Goal: Task Accomplishment & Management: Use online tool/utility

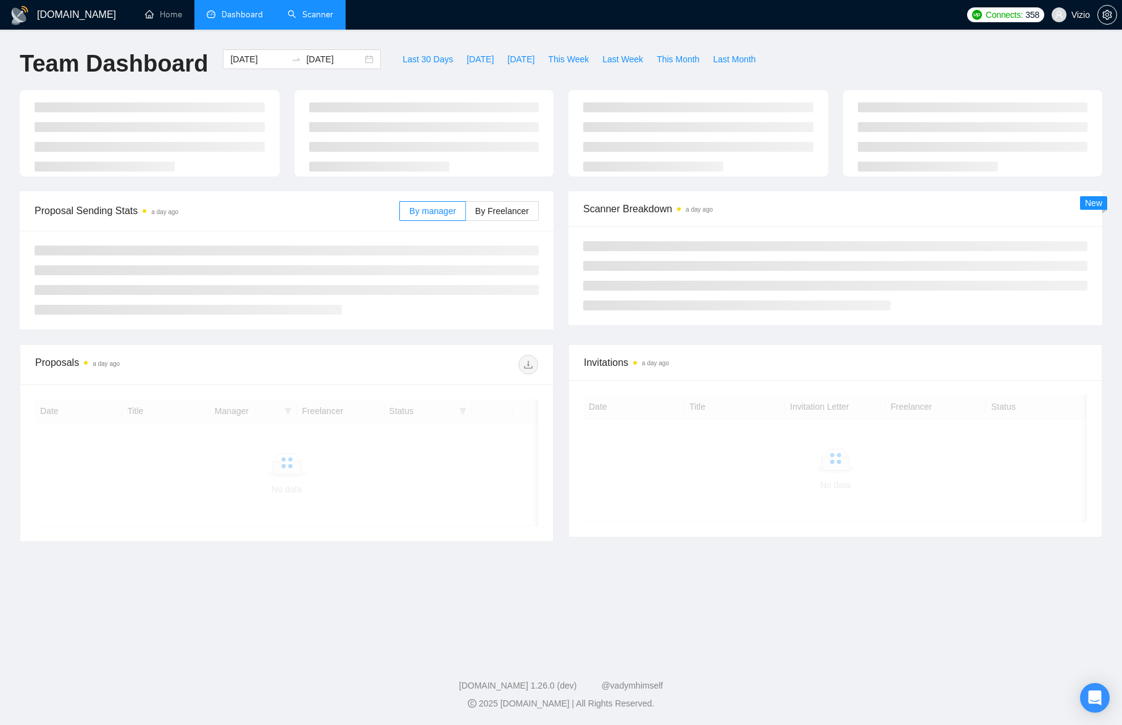
click at [305, 17] on link "Scanner" at bounding box center [311, 14] width 46 height 10
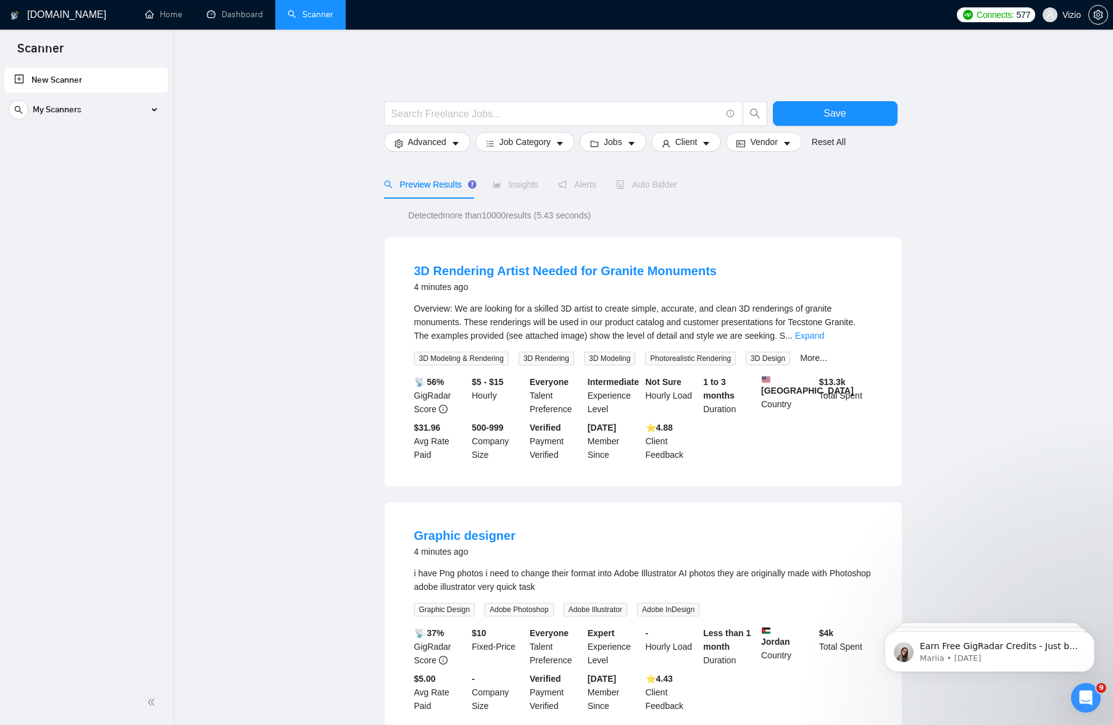
click at [77, 81] on link "New Scanner" at bounding box center [86, 80] width 144 height 25
click at [22, 77] on link "New Scanner" at bounding box center [86, 80] width 144 height 25
click at [85, 114] on div "My Scanners" at bounding box center [86, 110] width 155 height 25
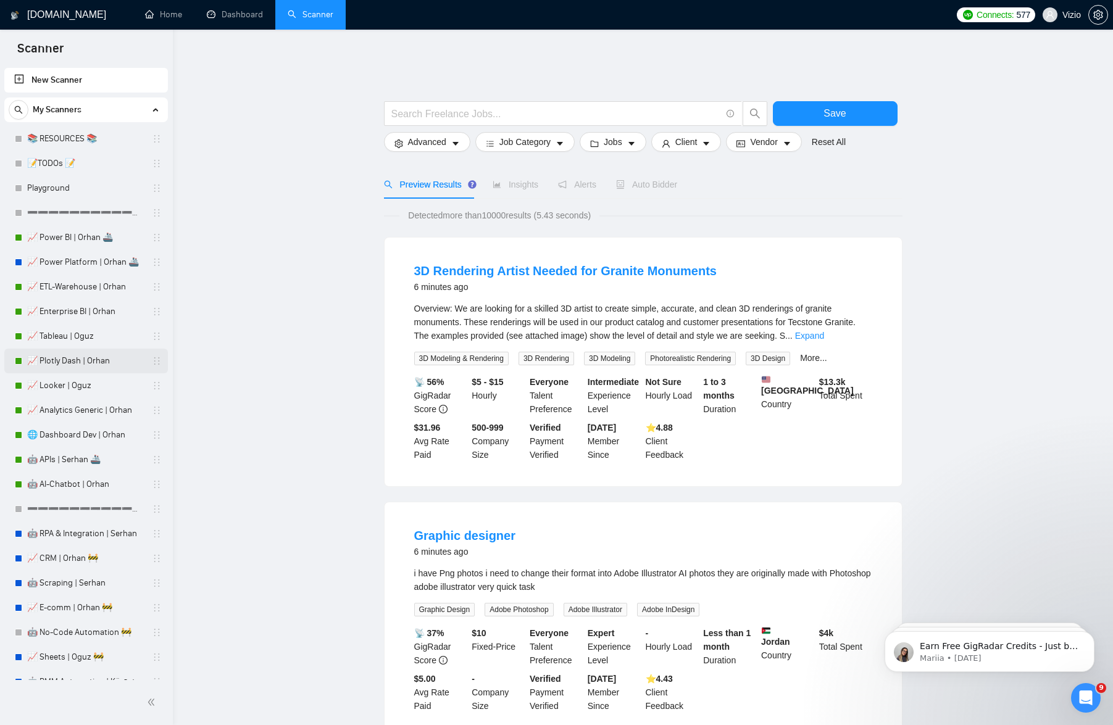
click at [75, 357] on link "📈 Plotly Dash | Orhan" at bounding box center [85, 361] width 117 height 25
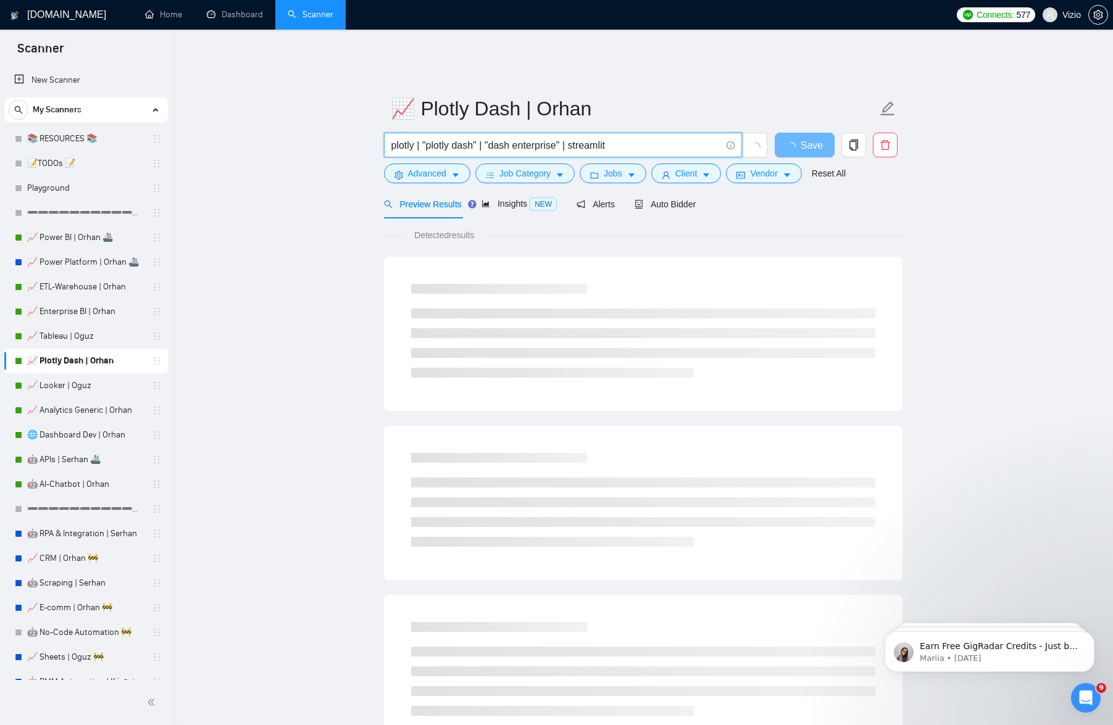
drag, startPoint x: 650, startPoint y: 140, endPoint x: 349, endPoint y: 130, distance: 300.8
click at [349, 130] on main "📈 Plotly Dash | Orhan plotly | "plotly dash" | "dash enterprise" | streamlit Sa…" at bounding box center [643, 573] width 901 height 1030
click at [469, 164] on button "Advanced" at bounding box center [427, 174] width 86 height 20
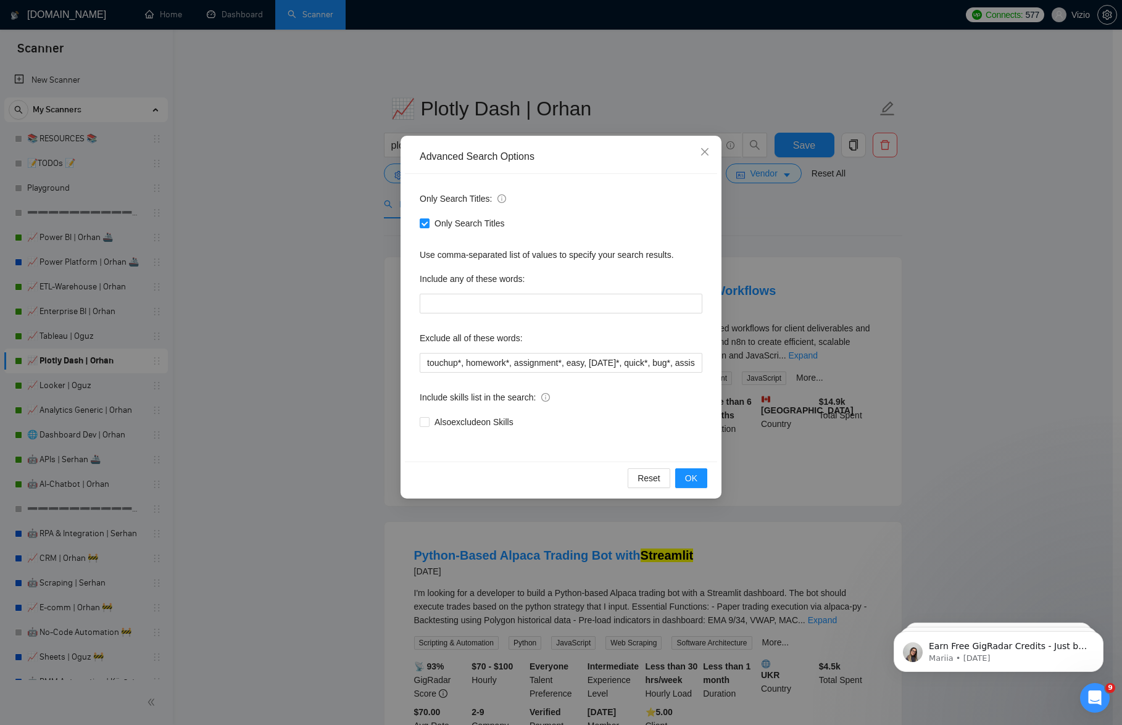
click at [313, 356] on div "Advanced Search Options Only Search Titles: Only Search Titles Use comma-separa…" at bounding box center [561, 362] width 1122 height 725
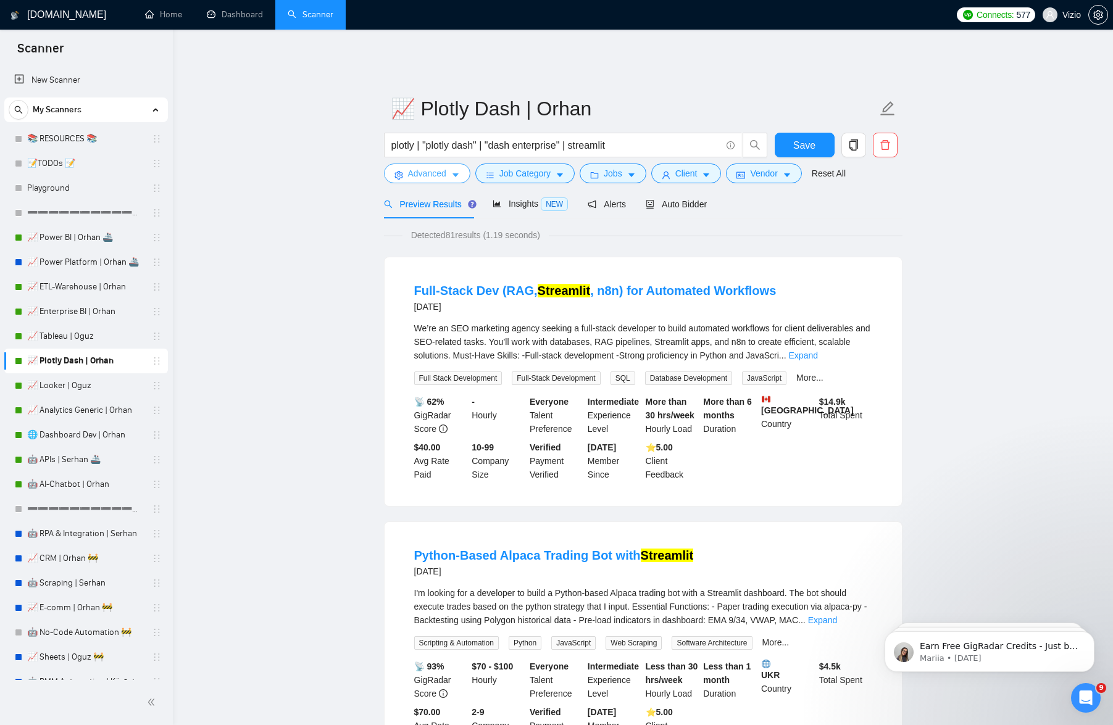
click at [463, 167] on button "Advanced" at bounding box center [427, 174] width 86 height 20
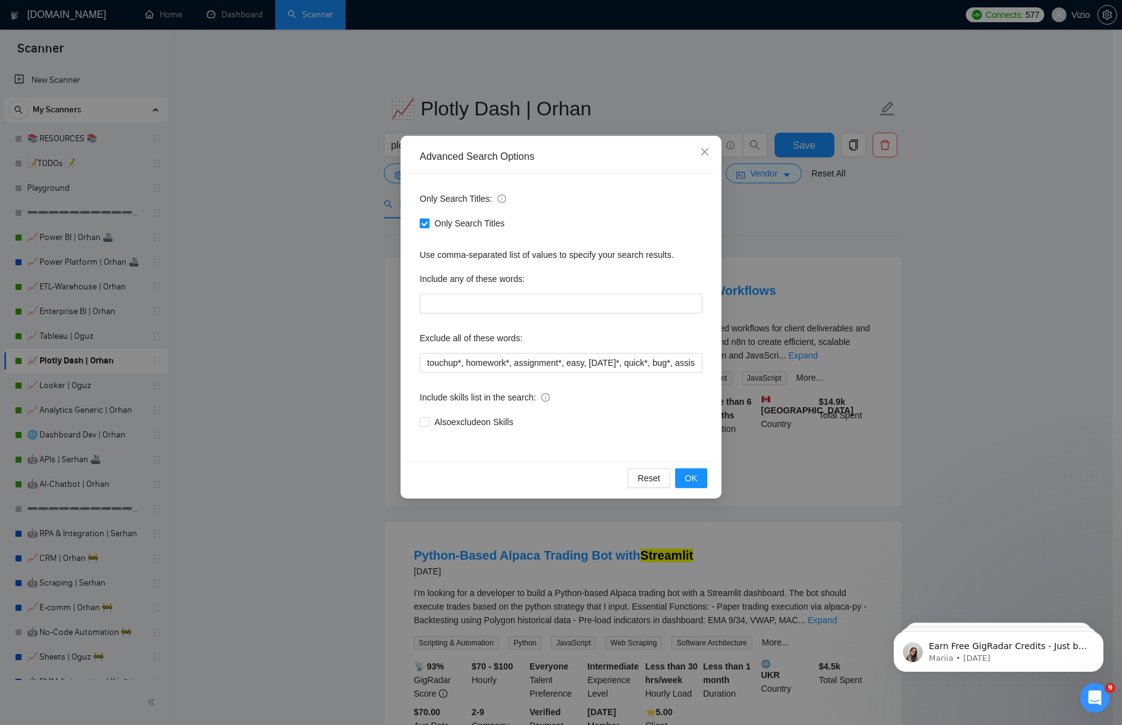
click at [335, 299] on div "Advanced Search Options Only Search Titles: Only Search Titles Use comma-separa…" at bounding box center [561, 362] width 1122 height 725
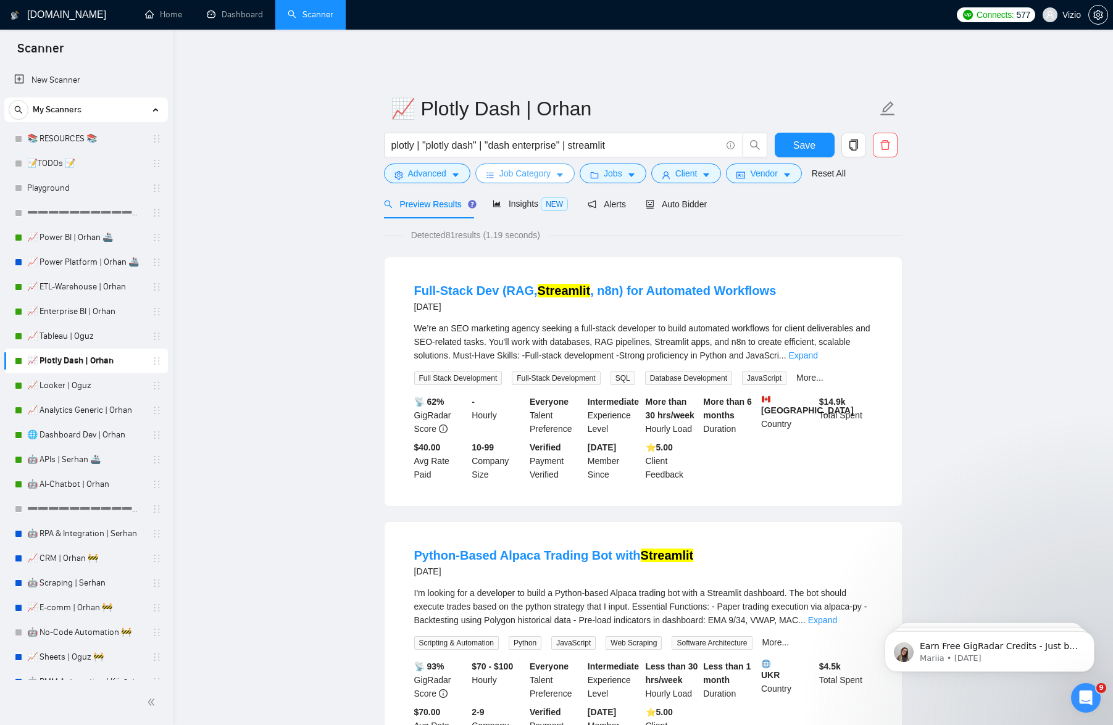
click at [542, 169] on span "Job Category" at bounding box center [524, 174] width 51 height 14
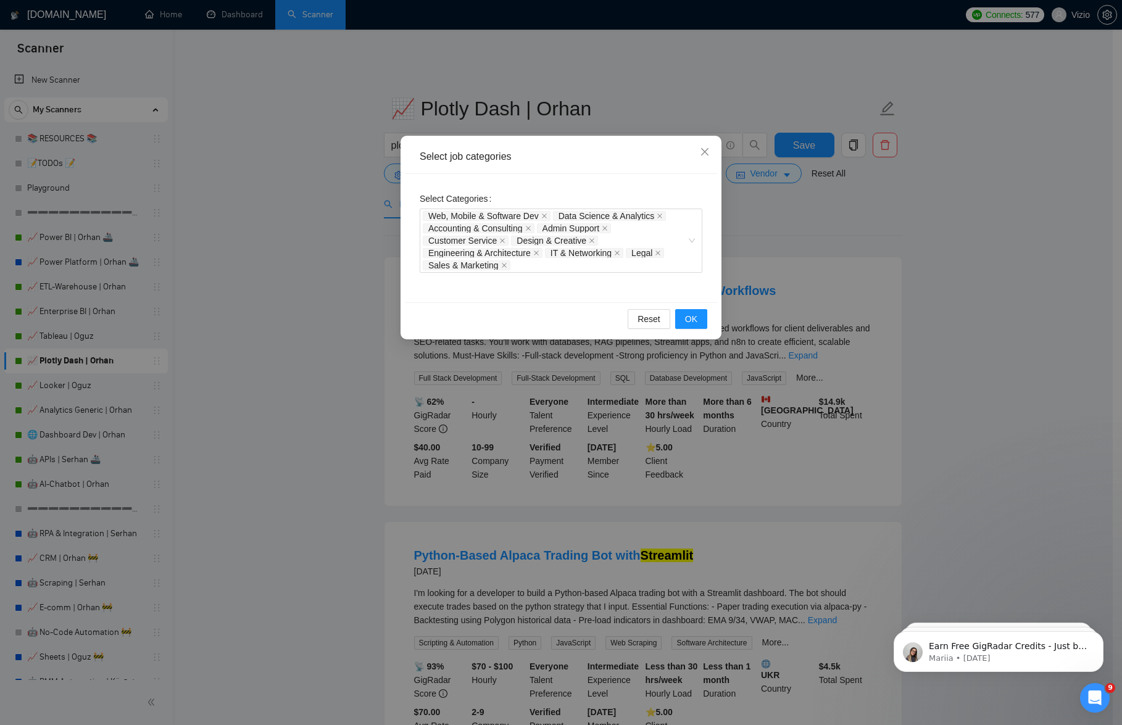
click at [272, 246] on div "Select job categories Select Categories Web, Mobile & Software Dev Data Science…" at bounding box center [561, 362] width 1122 height 725
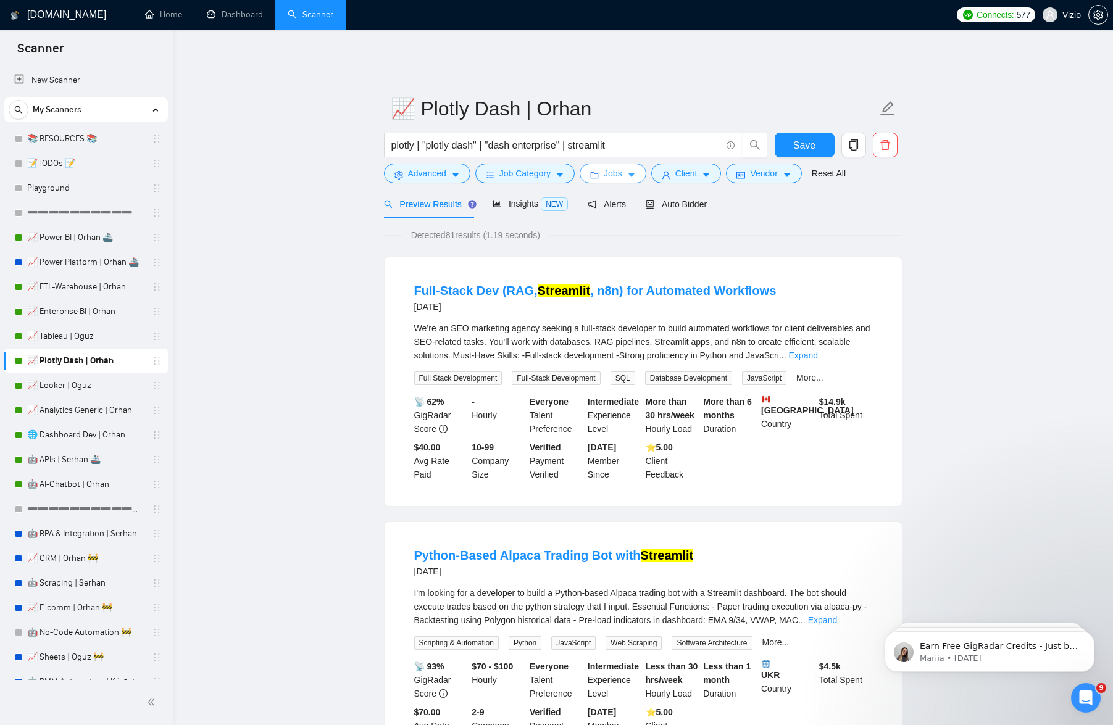
click at [606, 167] on button "Jobs" at bounding box center [613, 174] width 67 height 20
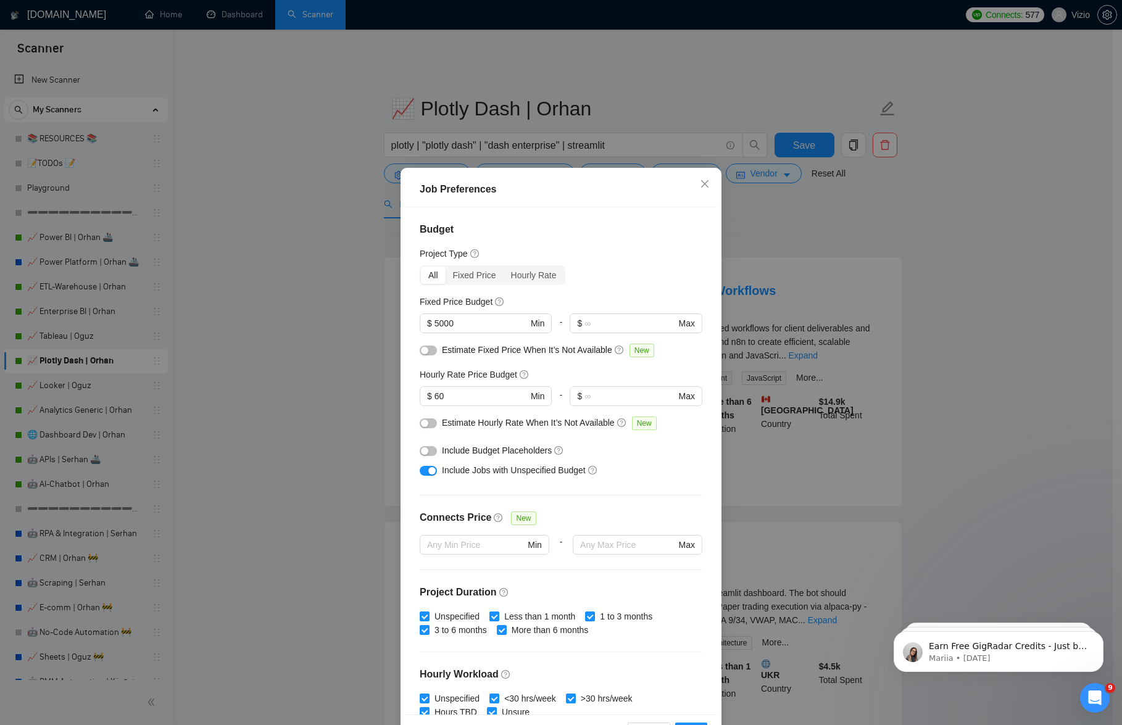
click at [685, 140] on div "Job Preferences Budget Project Type All Fixed Price Hourly Rate Fixed Price Bud…" at bounding box center [561, 362] width 1122 height 725
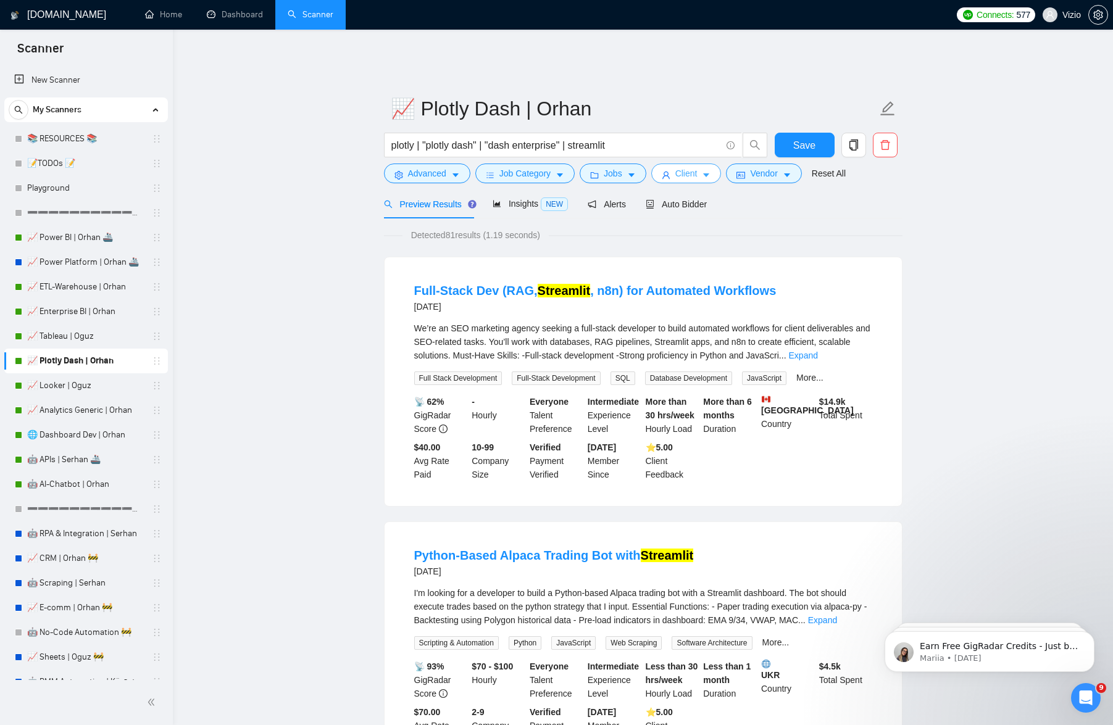
click at [697, 172] on button "Client" at bounding box center [686, 174] width 70 height 20
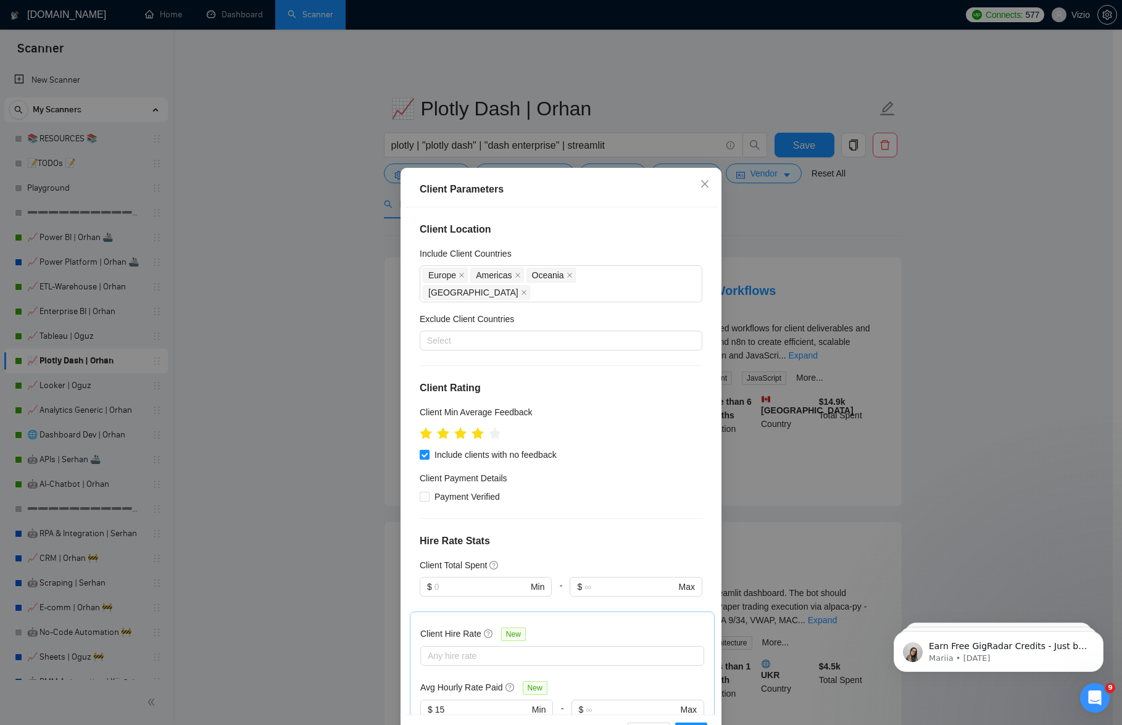
click at [285, 307] on div "Client Parameters Client Location Include Client Countries [GEOGRAPHIC_DATA] [G…" at bounding box center [561, 362] width 1122 height 725
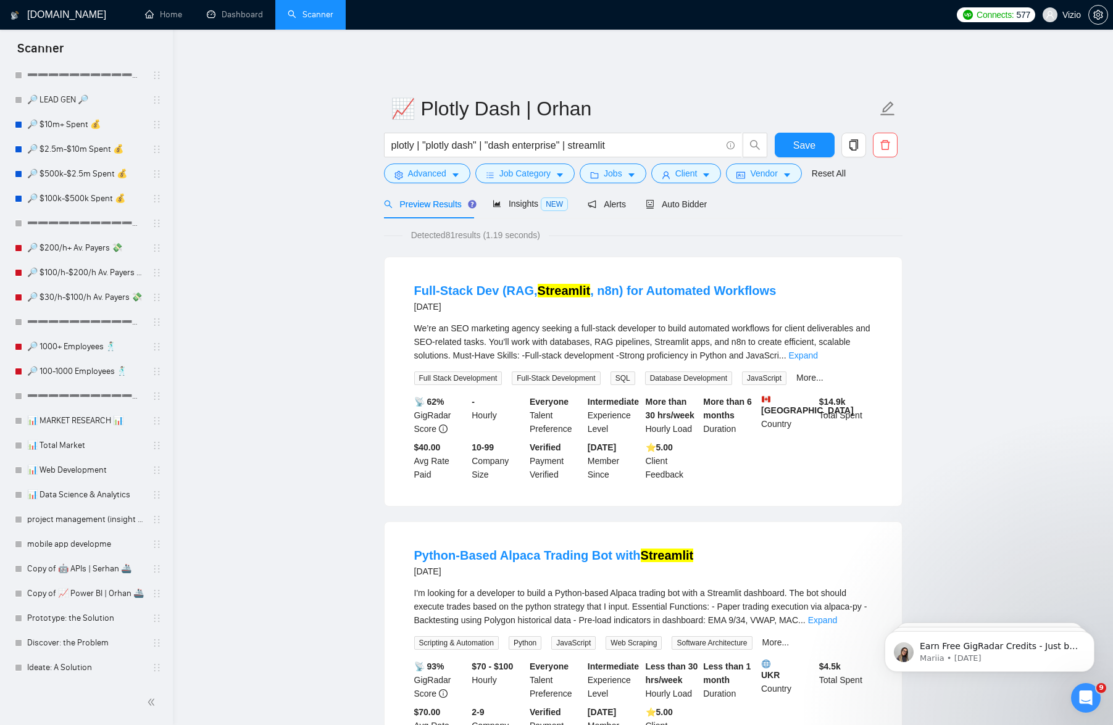
scroll to position [490, 0]
